Goal: Transaction & Acquisition: Book appointment/travel/reservation

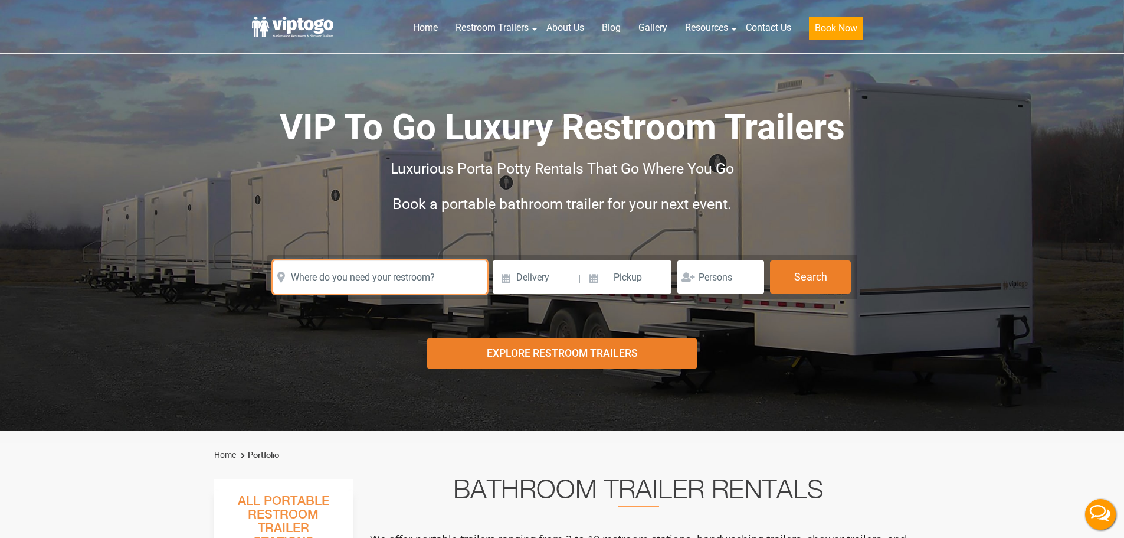
click at [376, 277] on input "text" at bounding box center [380, 276] width 214 height 33
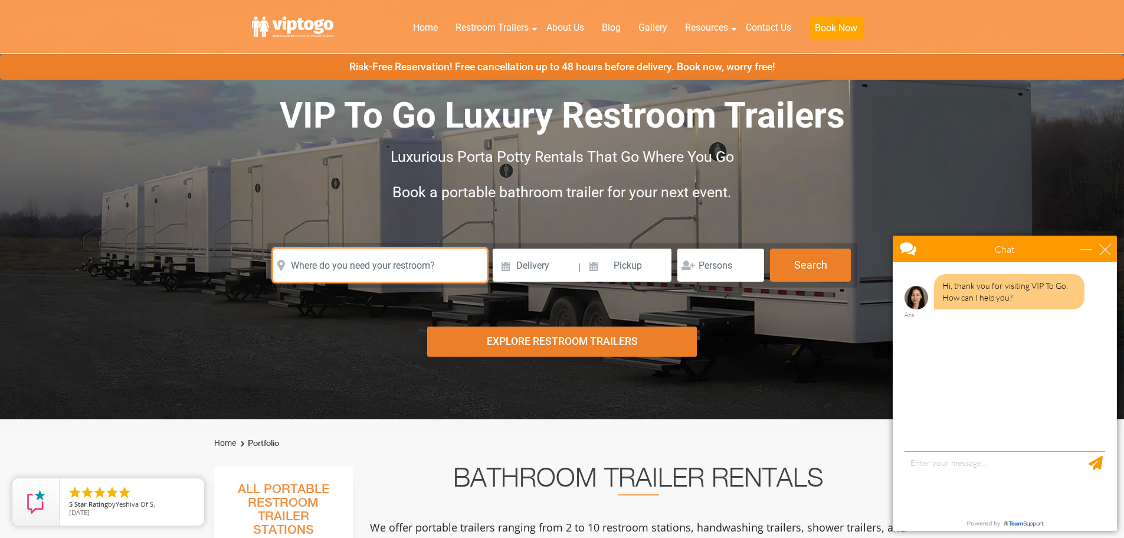
scroll to position [354, 0]
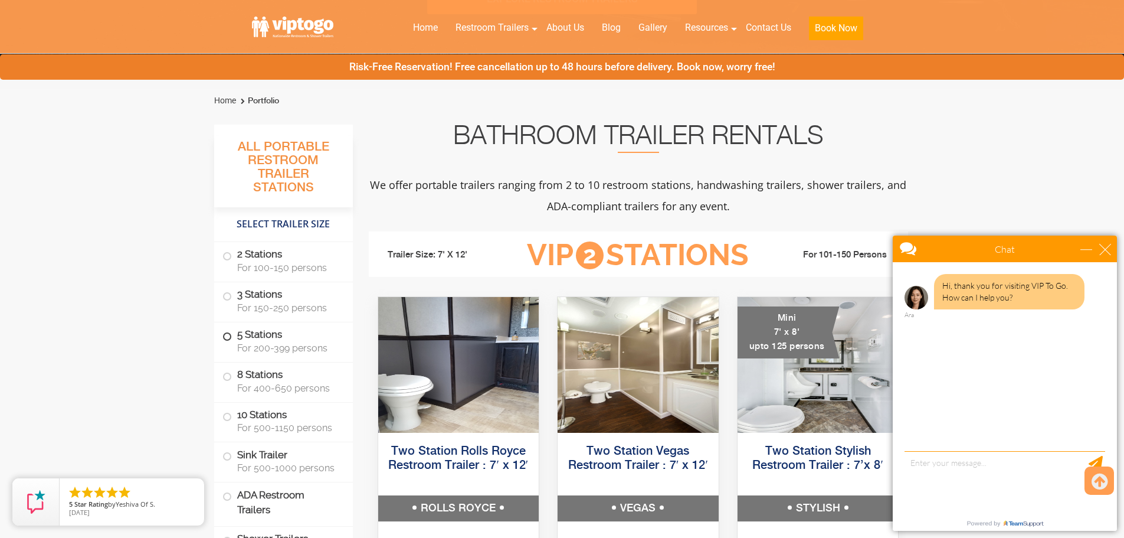
click at [276, 332] on label "5 Stations For 200-399 persons" at bounding box center [284, 340] width 122 height 37
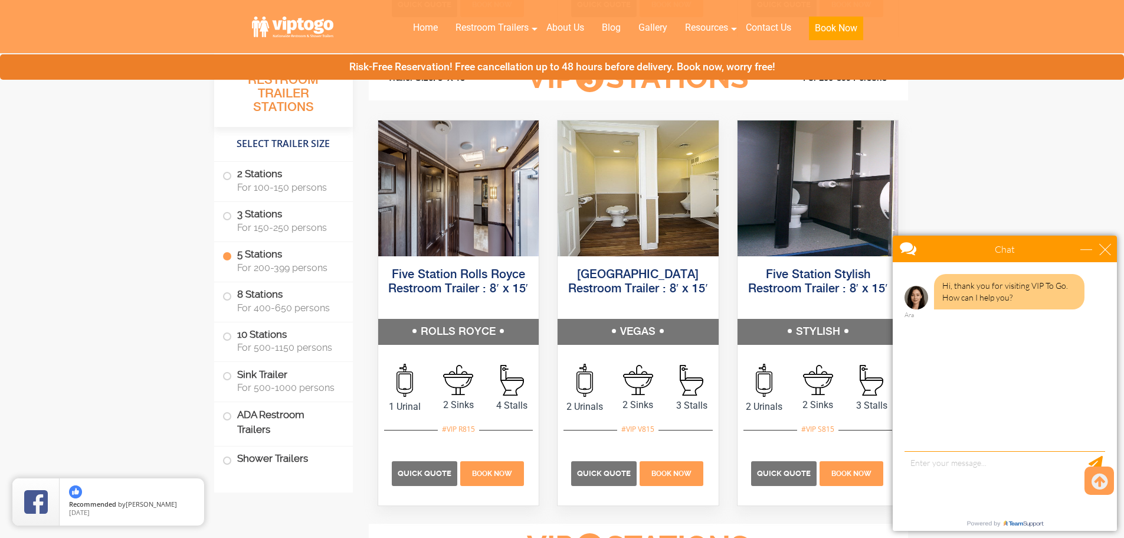
scroll to position [1786, 0]
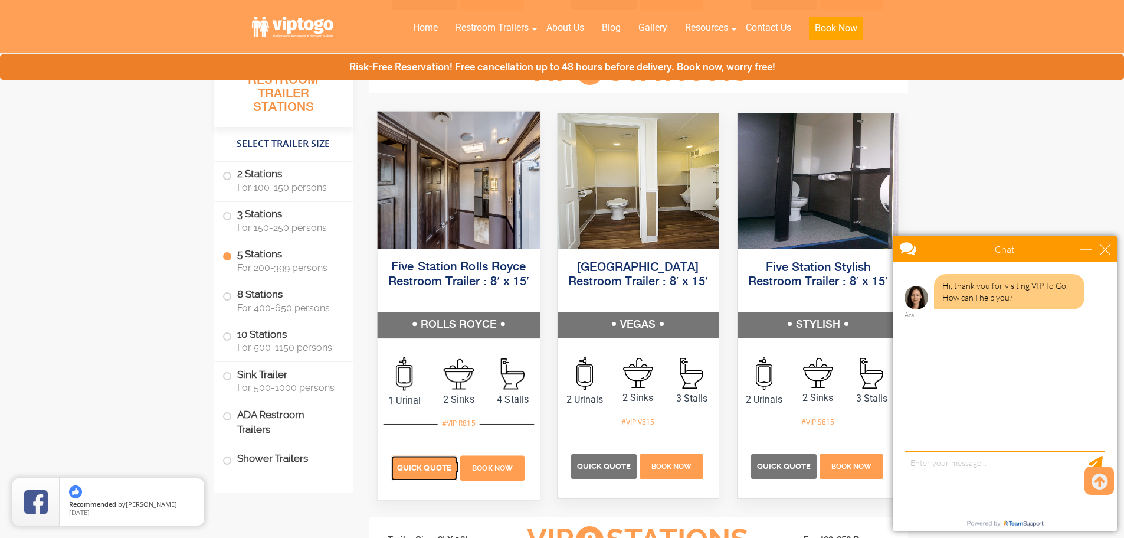
click at [419, 465] on span "Quick Quote" at bounding box center [424, 467] width 54 height 9
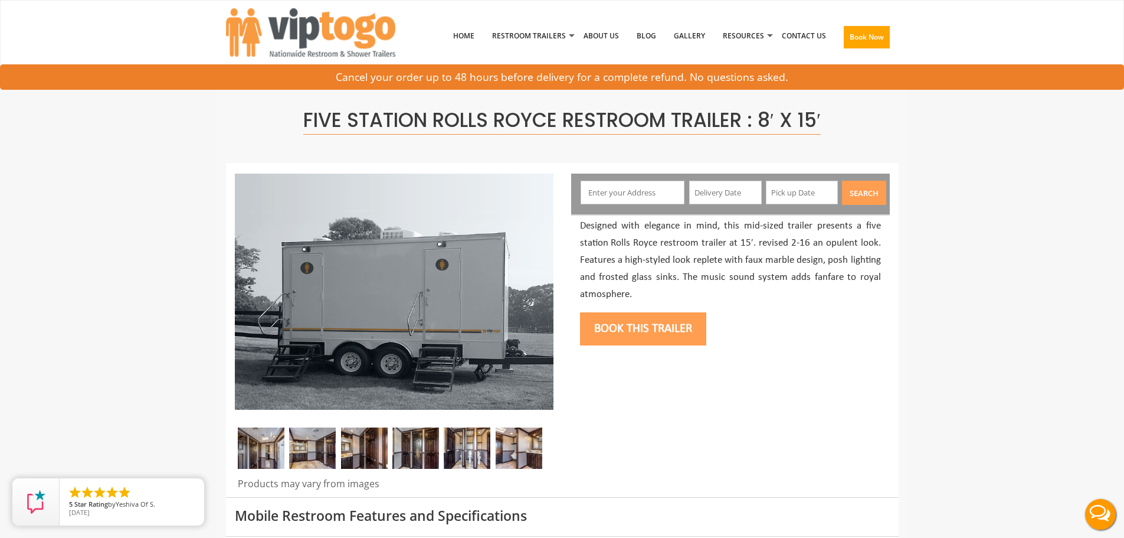
click at [643, 189] on input "text" at bounding box center [633, 193] width 104 height 24
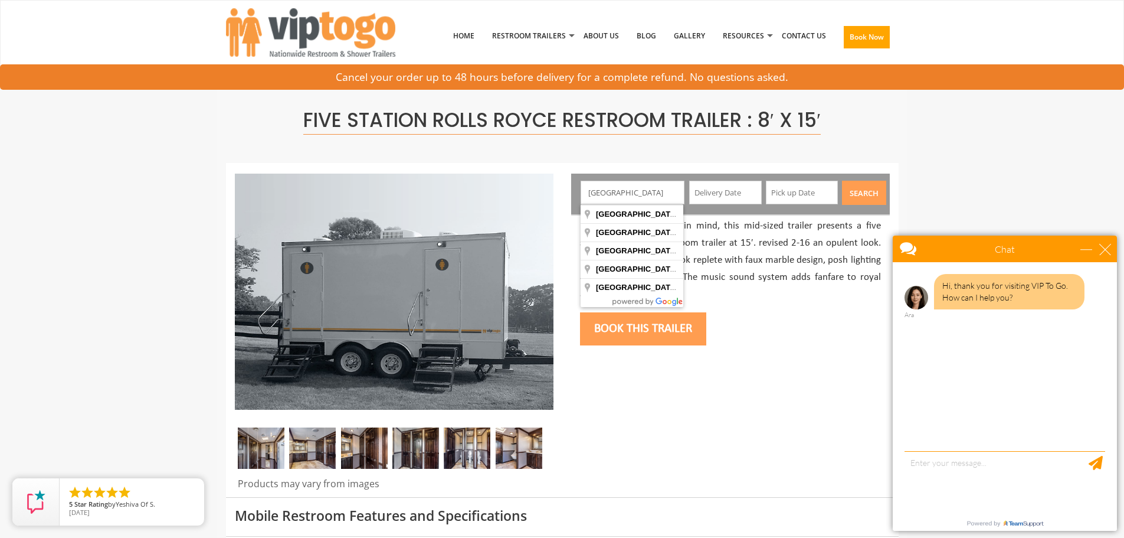
type input "Salem, MA, USA"
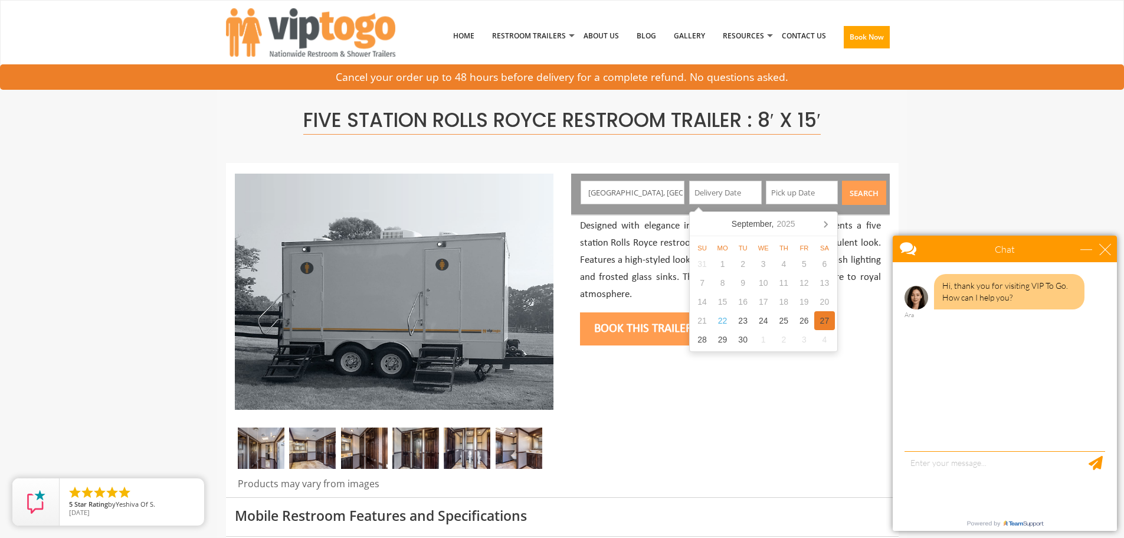
click at [822, 325] on div "27" at bounding box center [825, 320] width 21 height 19
type input "09/27/2025"
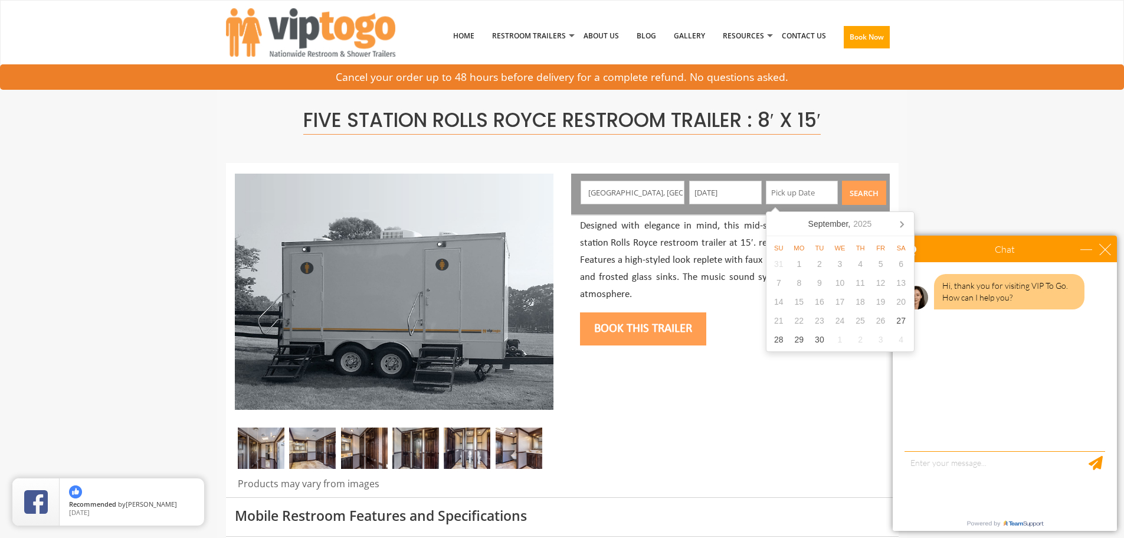
drag, startPoint x: 905, startPoint y: 320, endPoint x: 237, endPoint y: 41, distance: 724.1
click at [905, 320] on div "27" at bounding box center [901, 320] width 21 height 19
type input "09/27/2025"
click at [1110, 252] on div "close" at bounding box center [1106, 249] width 12 height 12
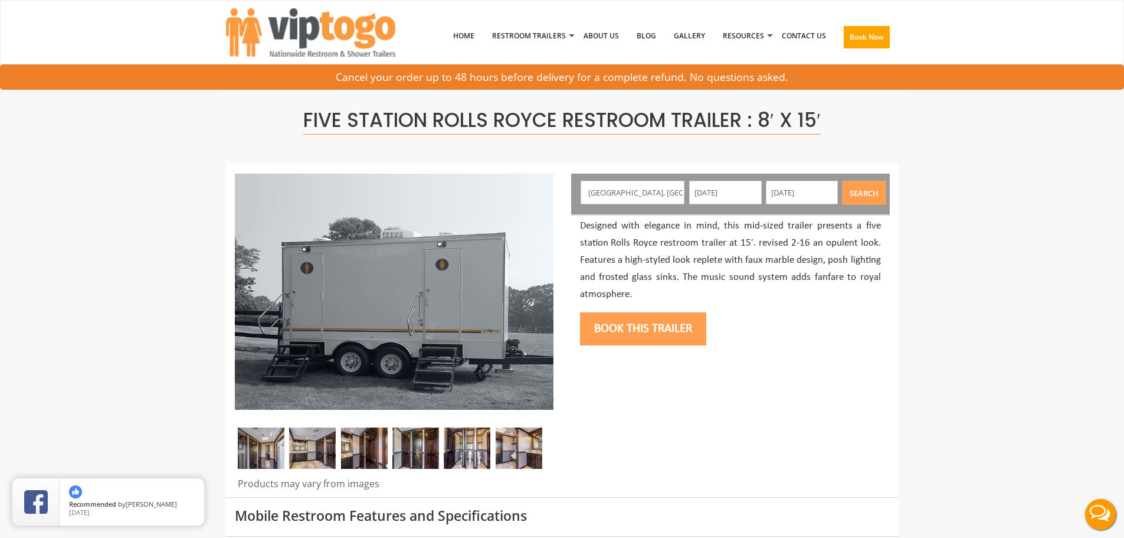
click at [647, 336] on button "Book this trailer" at bounding box center [643, 328] width 126 height 33
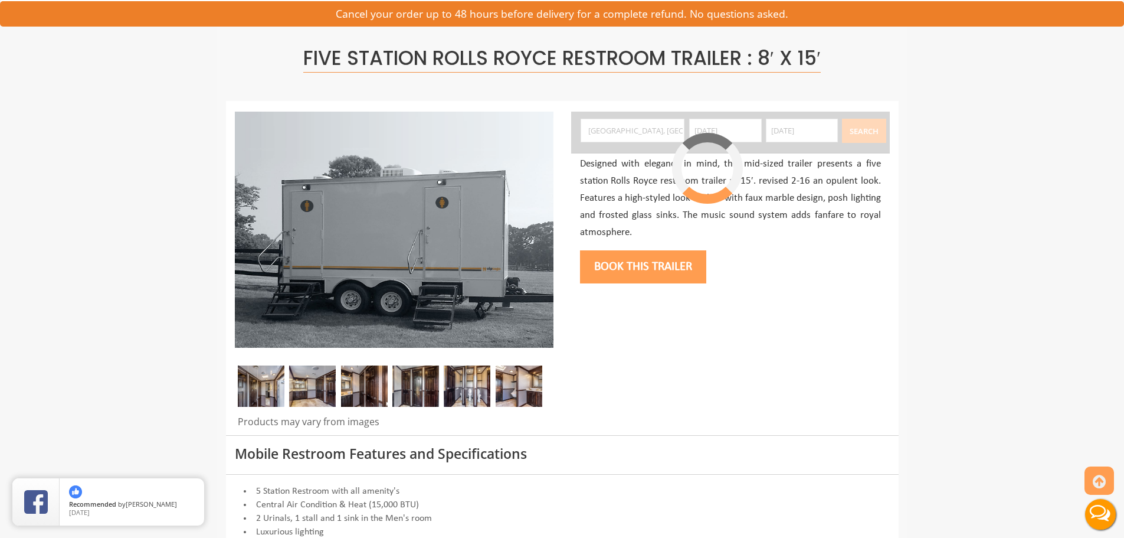
scroll to position [63, 0]
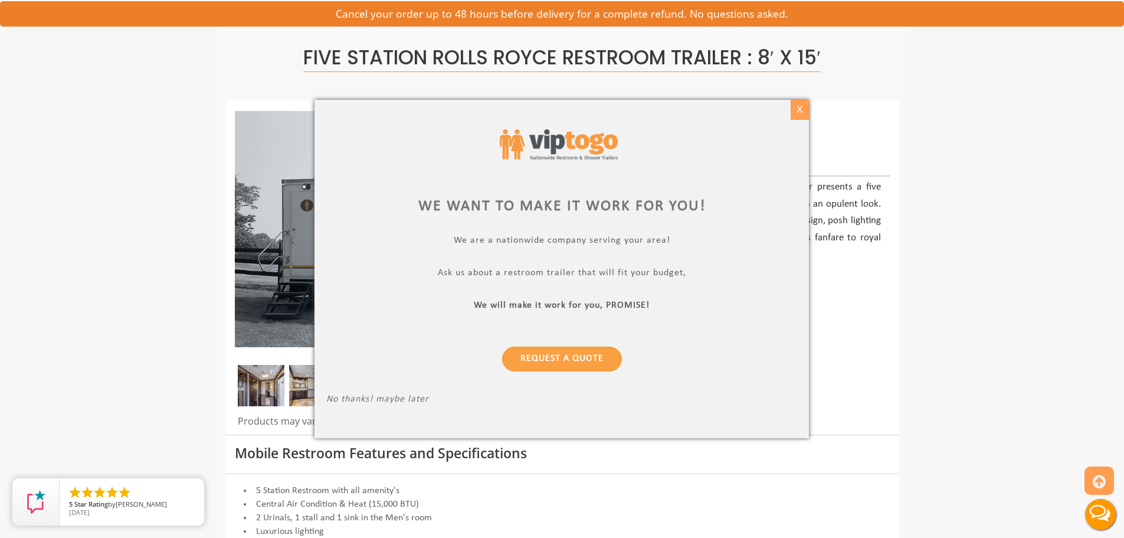
click at [803, 110] on div "X" at bounding box center [800, 110] width 18 height 20
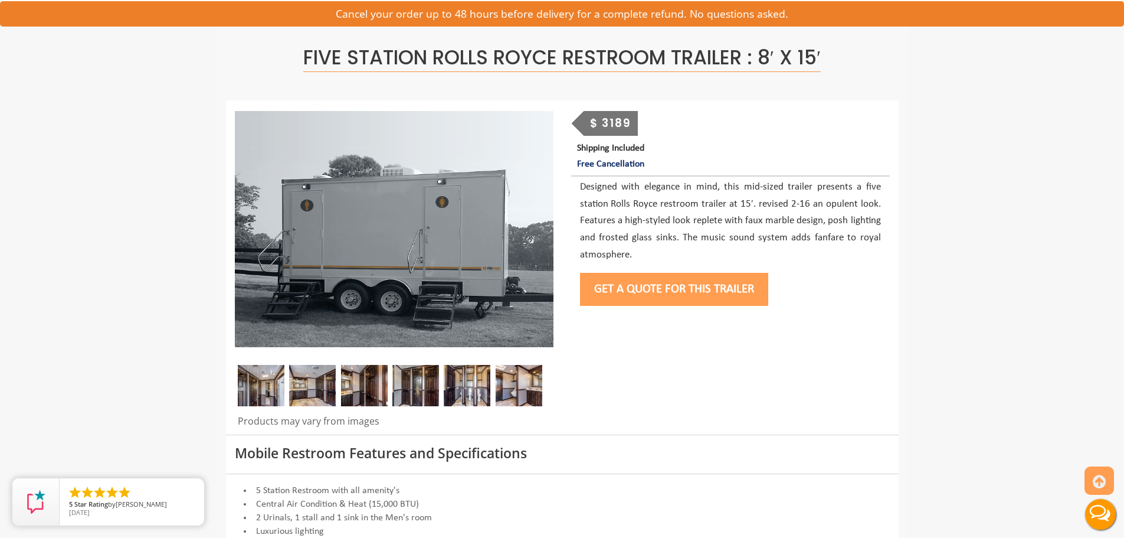
click at [598, 125] on div "$ 3189" at bounding box center [611, 123] width 54 height 25
click at [665, 117] on div "$ 3189 Shipping Included Free Cancellation" at bounding box center [730, 141] width 319 height 61
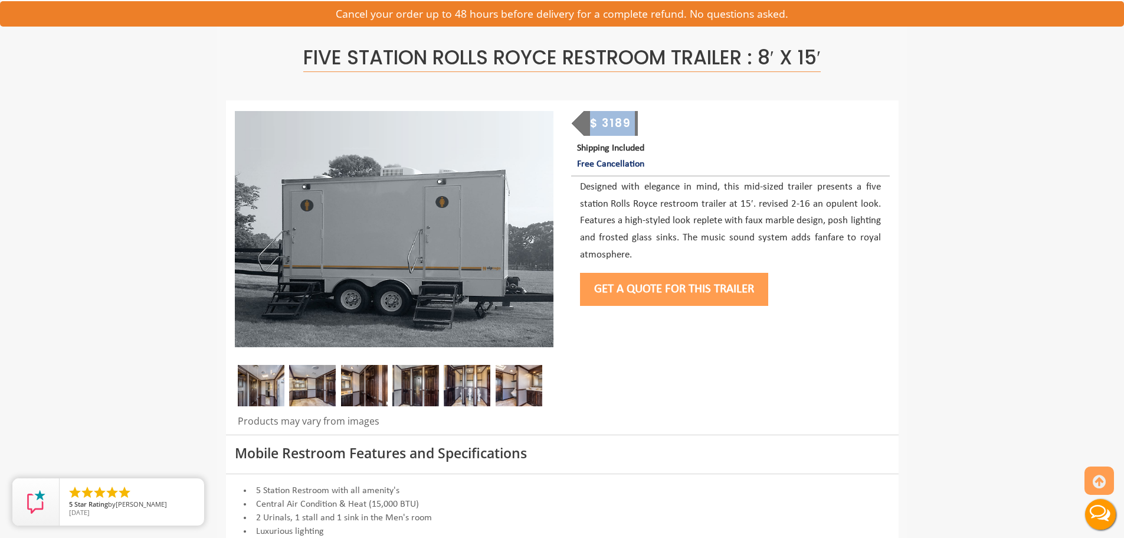
click at [666, 117] on div "$ 3189 Shipping Included Free Cancellation" at bounding box center [730, 141] width 319 height 61
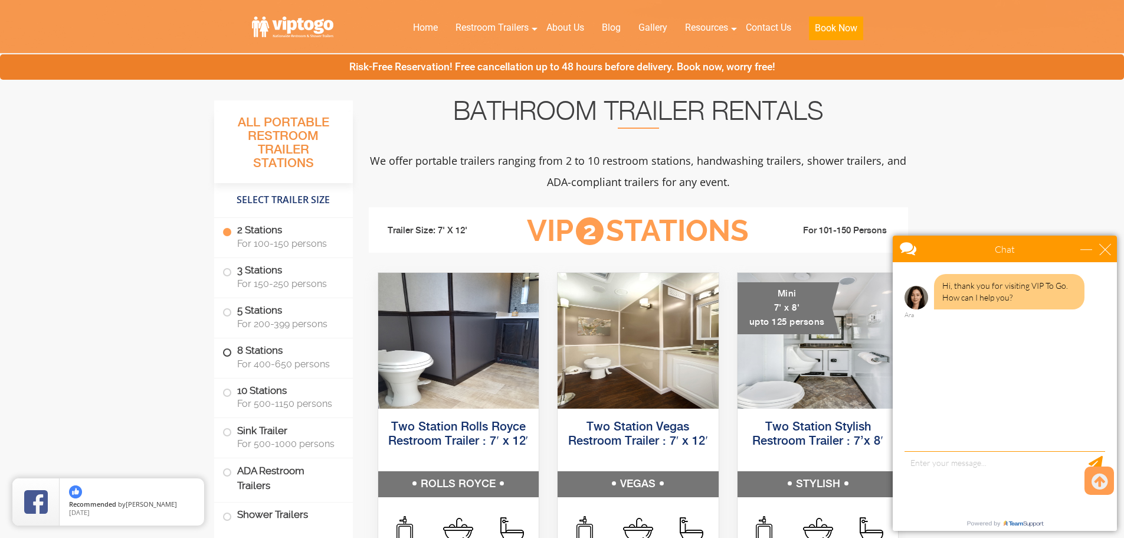
scroll to position [590, 0]
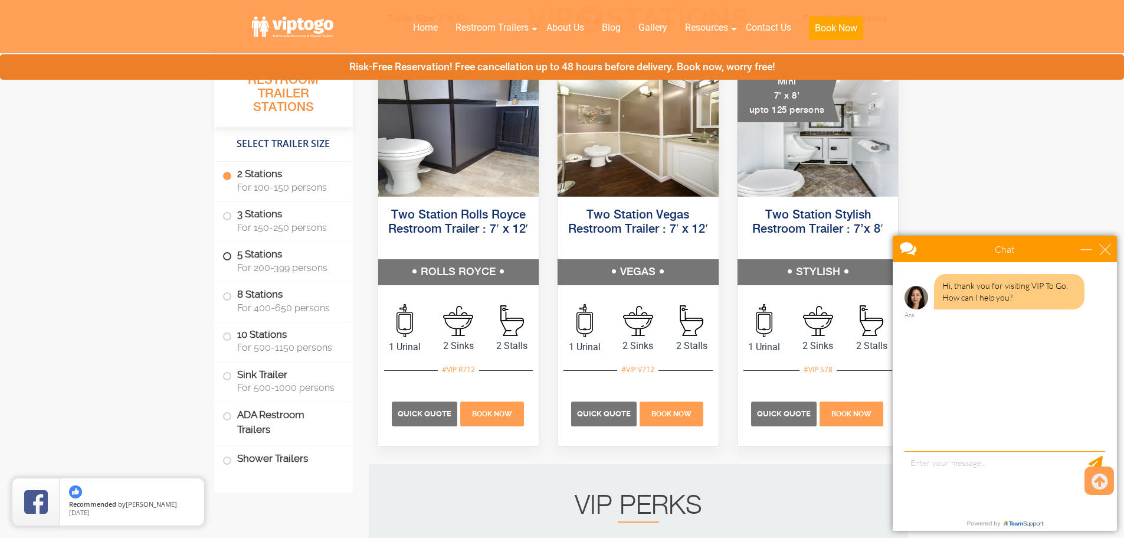
click at [259, 258] on label "5 Stations For 200-399 persons" at bounding box center [284, 260] width 122 height 37
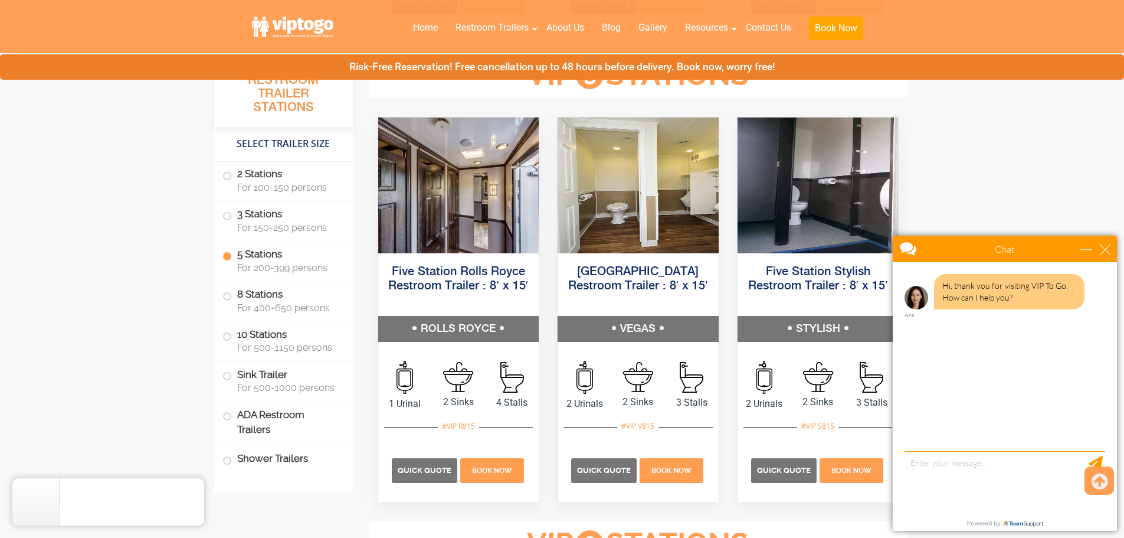
scroll to position [1786, 0]
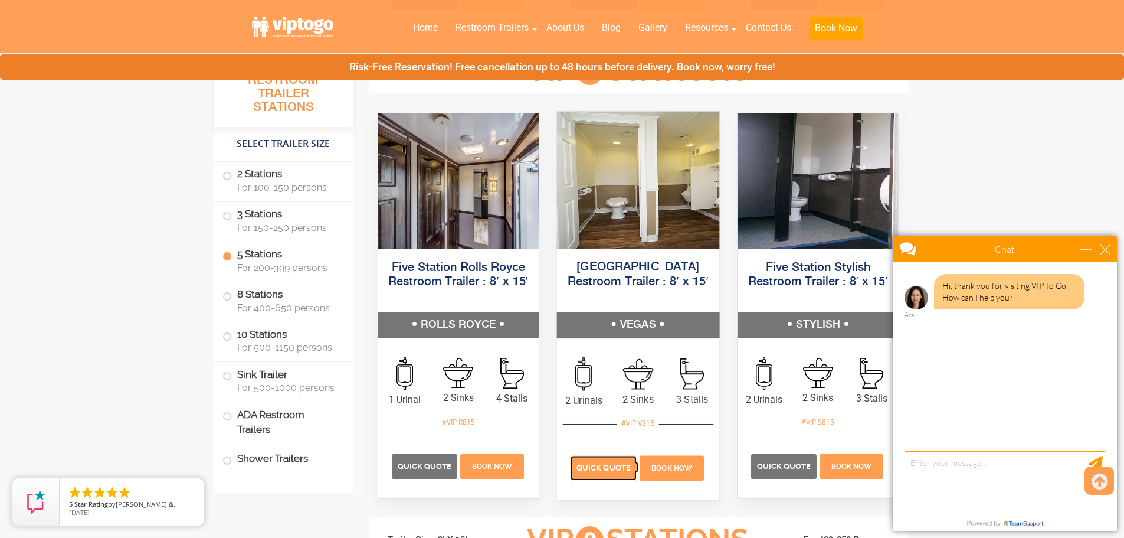
click at [578, 469] on span "Quick Quote" at bounding box center [604, 467] width 54 height 9
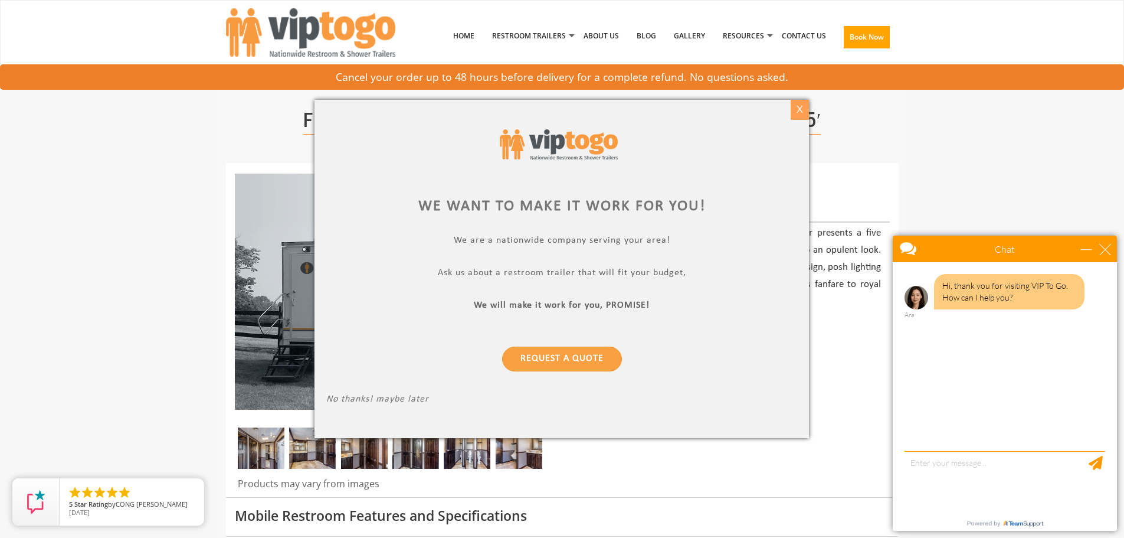
click at [797, 113] on div "X" at bounding box center [800, 110] width 18 height 20
